Goal: Task Accomplishment & Management: Manage account settings

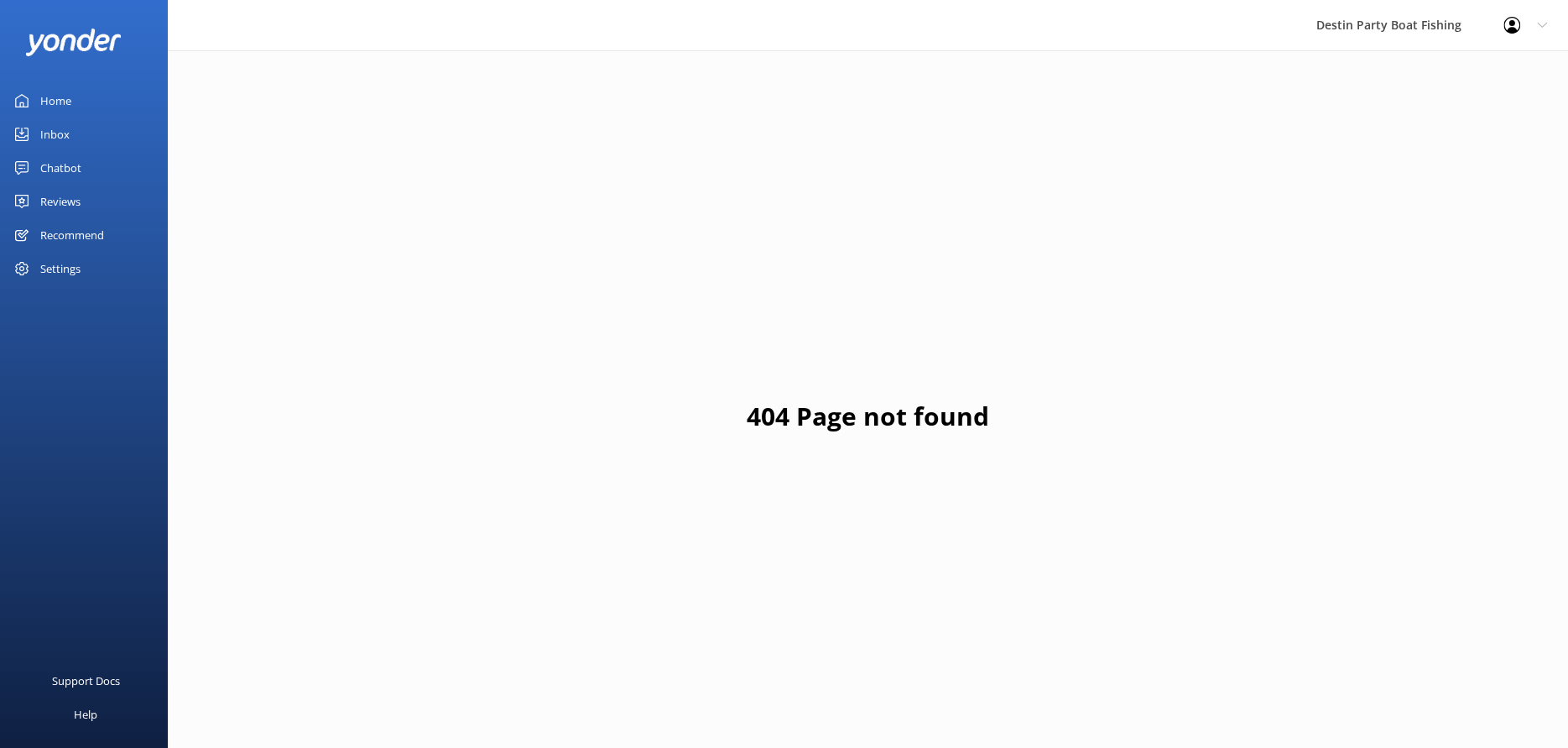
click at [112, 111] on link "Home" at bounding box center [84, 100] width 168 height 34
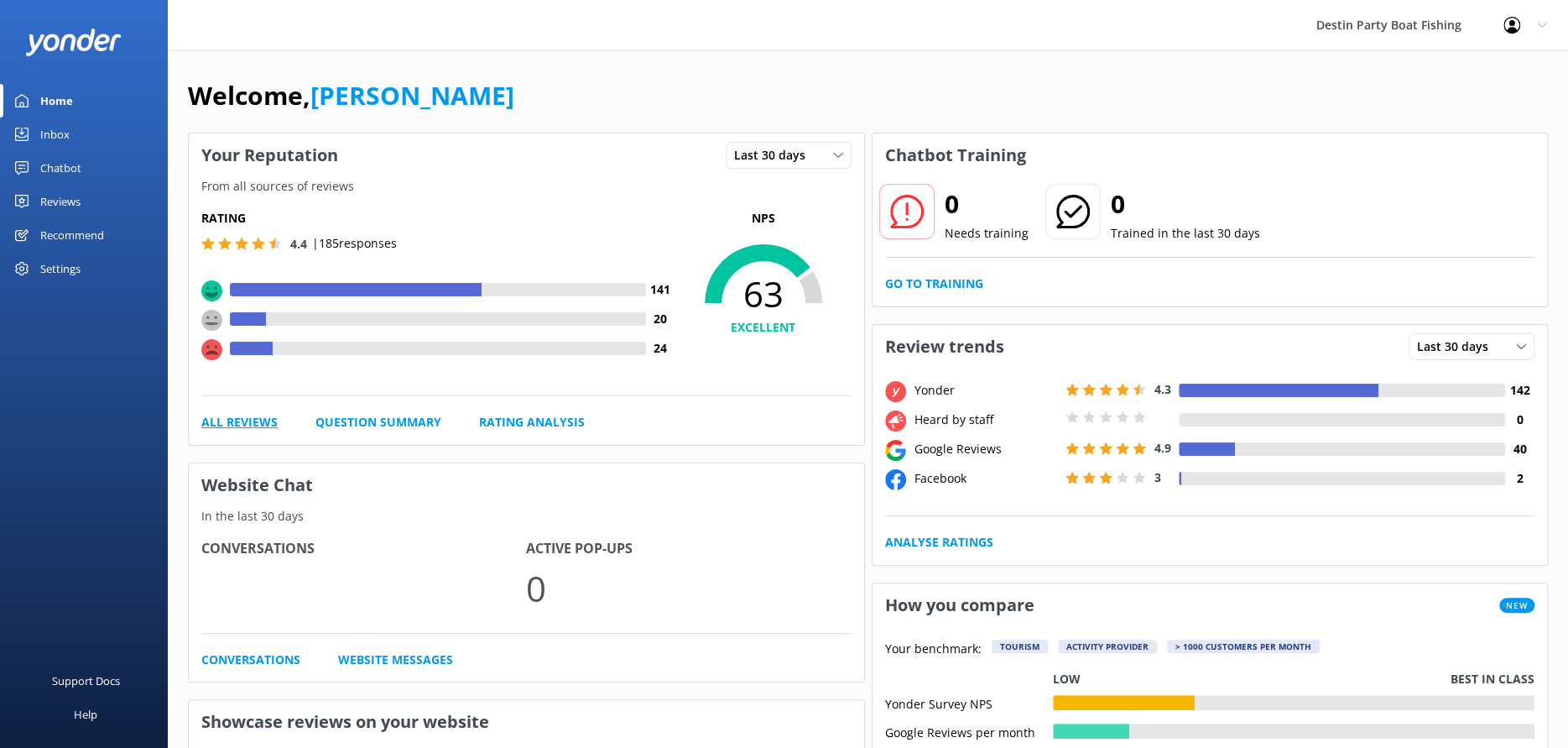
click at [252, 422] on link "All Reviews" at bounding box center [239, 421] width 77 height 18
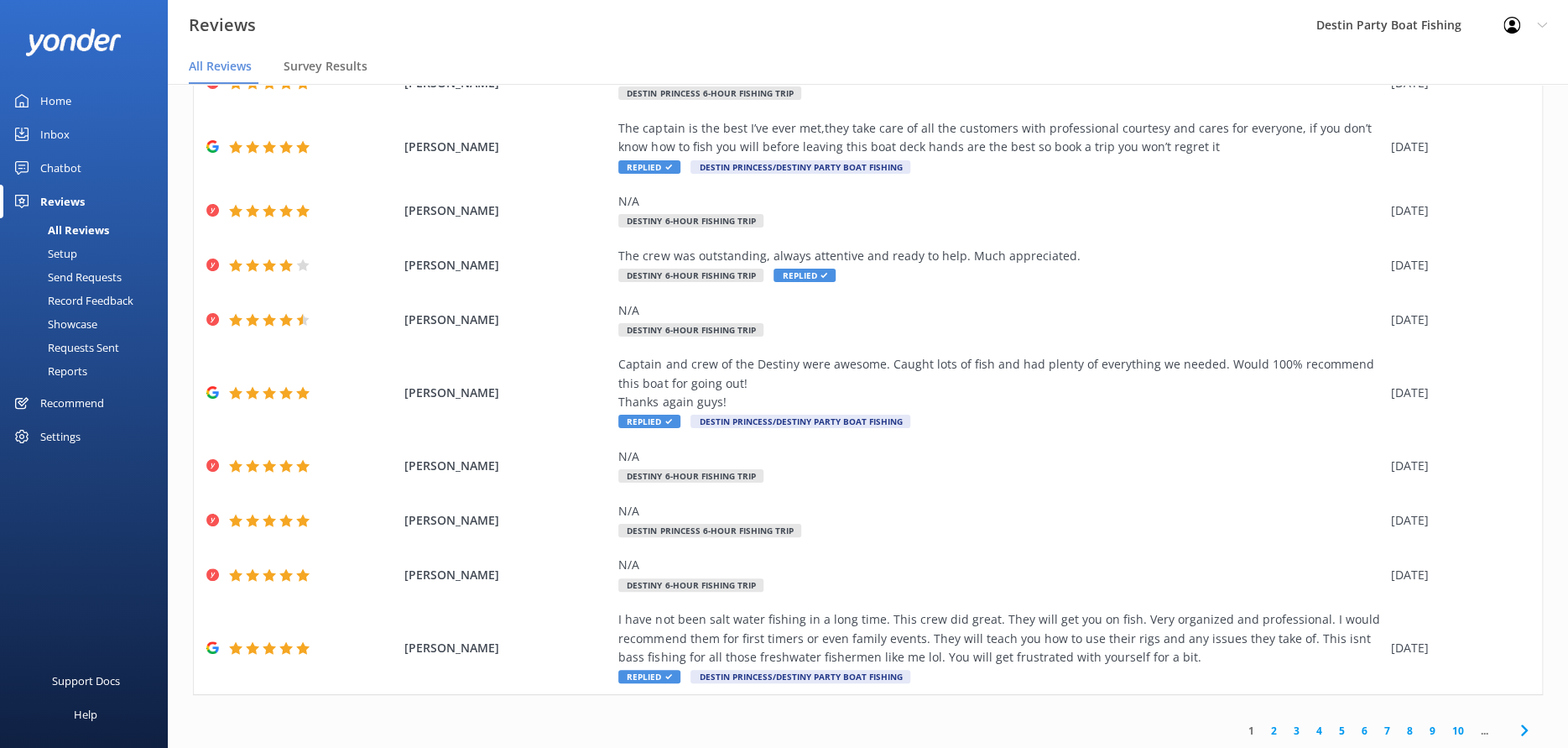
scroll to position [34, 0]
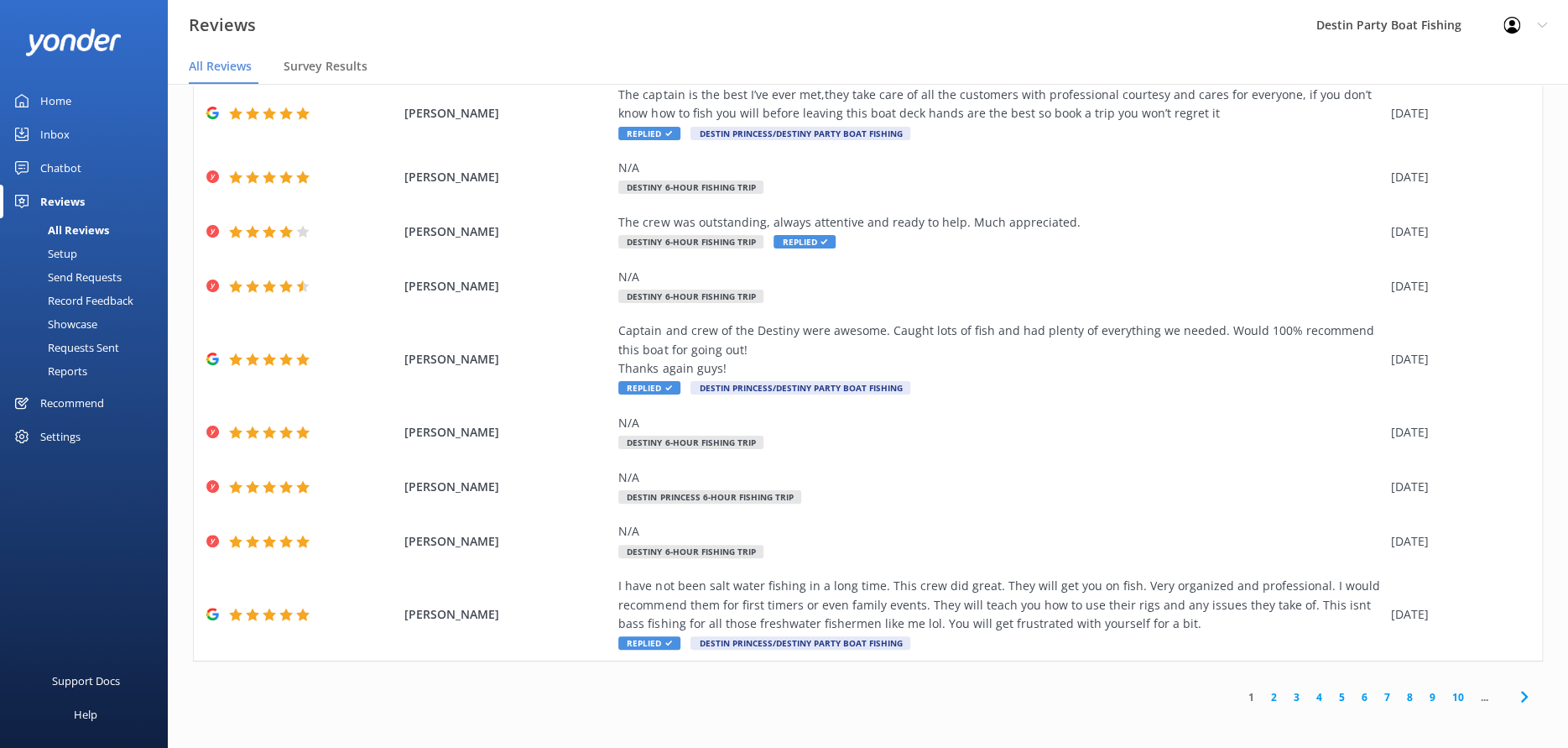
click at [1265, 695] on link "2" at bounding box center [1275, 697] width 23 height 16
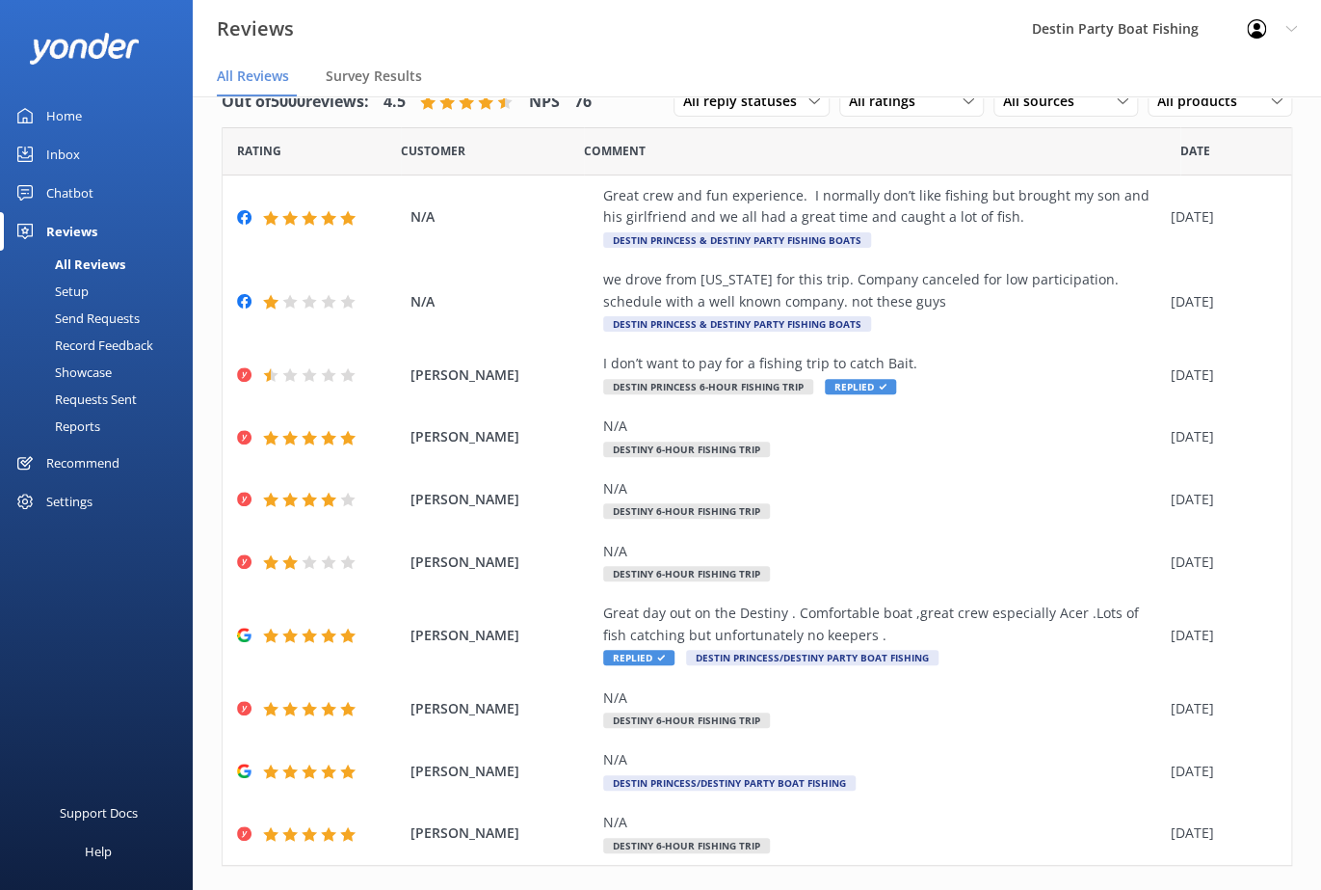
click at [64, 119] on div "Home" at bounding box center [64, 115] width 36 height 39
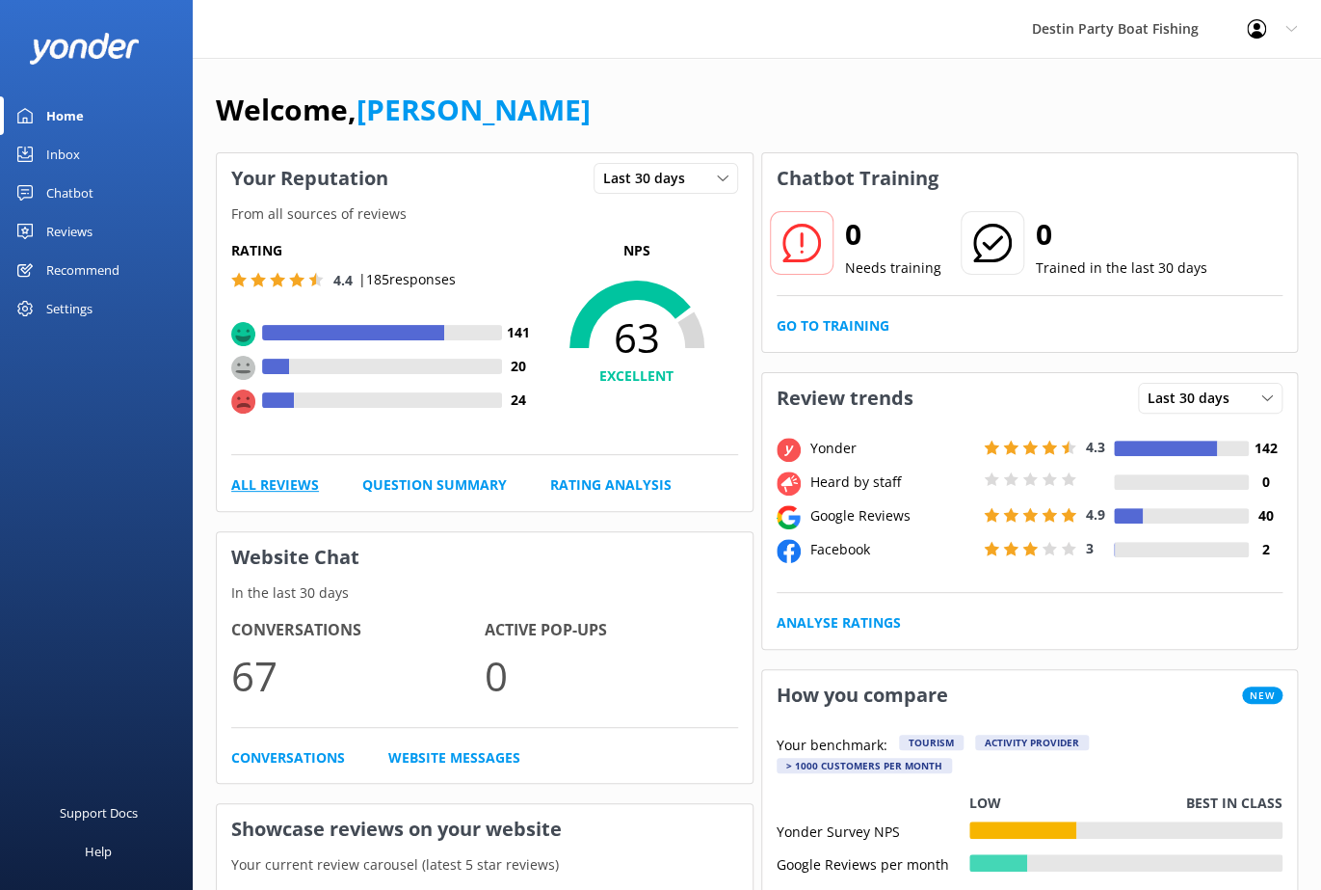
click at [297, 487] on link "All Reviews" at bounding box center [275, 484] width 88 height 21
